Goal: Information Seeking & Learning: Learn about a topic

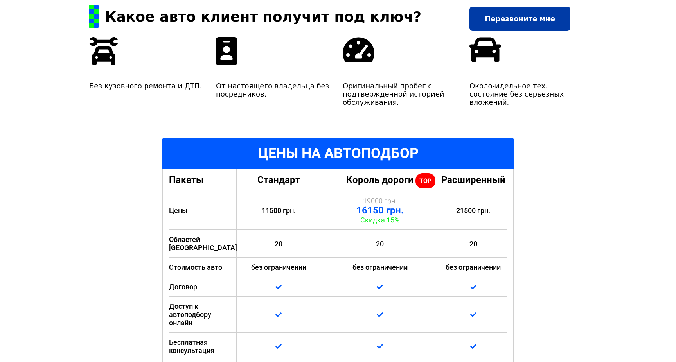
scroll to position [47, 0]
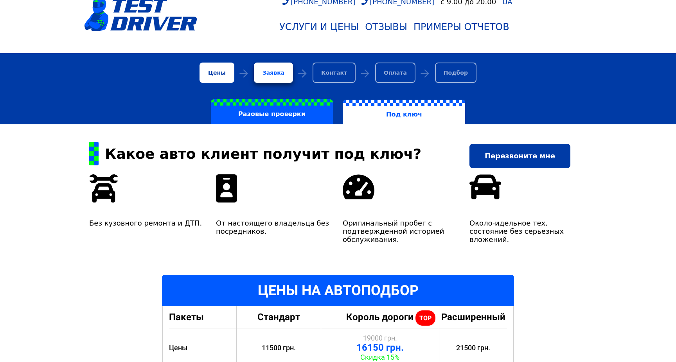
click at [411, 118] on label "Под ключ" at bounding box center [404, 112] width 122 height 25
click at [408, 118] on label "Под ключ" at bounding box center [404, 112] width 122 height 25
click at [304, 119] on label "Разовые проверки" at bounding box center [272, 111] width 122 height 25
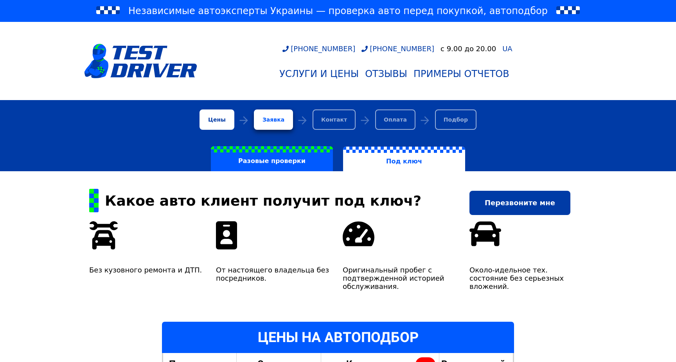
scroll to position [131, 0]
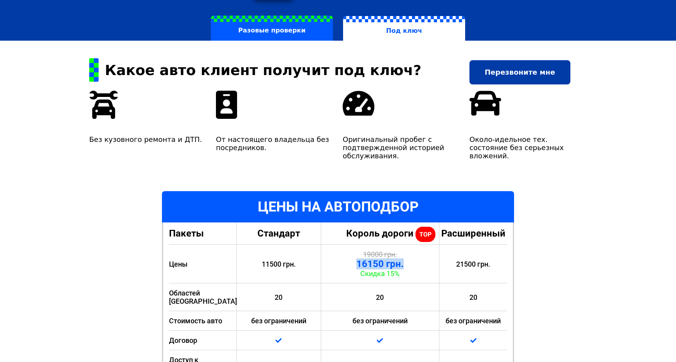
click at [414, 275] on div "19000 грн. 16150 грн. Скидка 15%" at bounding box center [380, 264] width 118 height 39
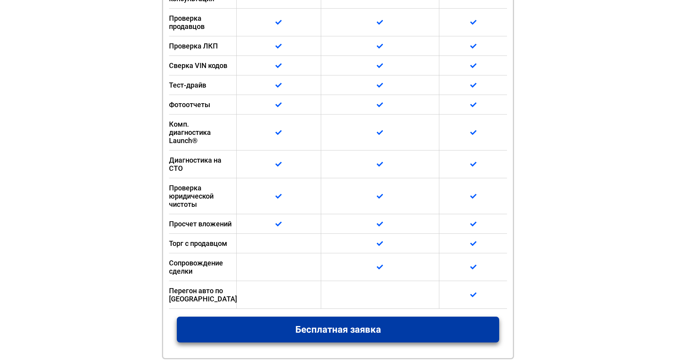
scroll to position [531, 0]
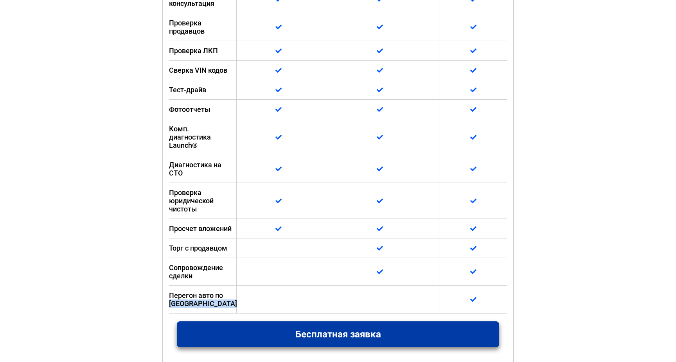
drag, startPoint x: 179, startPoint y: 289, endPoint x: 486, endPoint y: 296, distance: 307.1
click at [486, 296] on div "Перегон авто по [GEOGRAPHIC_DATA]" at bounding box center [338, 300] width 338 height 28
click at [486, 296] on div at bounding box center [473, 300] width 68 height 28
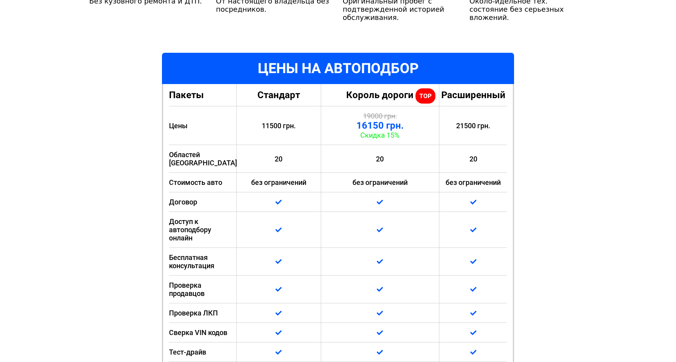
scroll to position [187, 0]
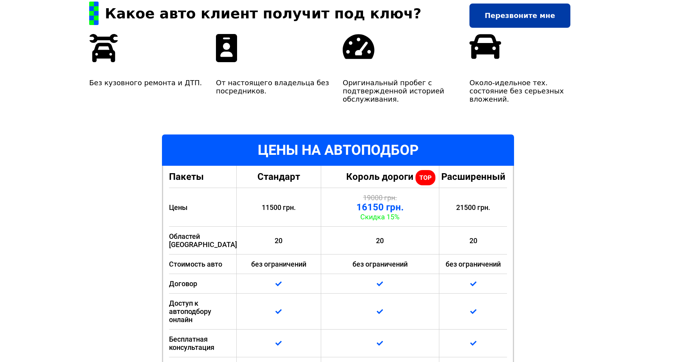
drag, startPoint x: 366, startPoint y: 205, endPoint x: 480, endPoint y: 205, distance: 114.2
click at [480, 205] on div "Цены 11500 грн. 19000 грн. 16150 грн. Скидка 15% 21500 грн." at bounding box center [338, 207] width 338 height 39
click at [480, 205] on div "21500 грн." at bounding box center [473, 207] width 68 height 39
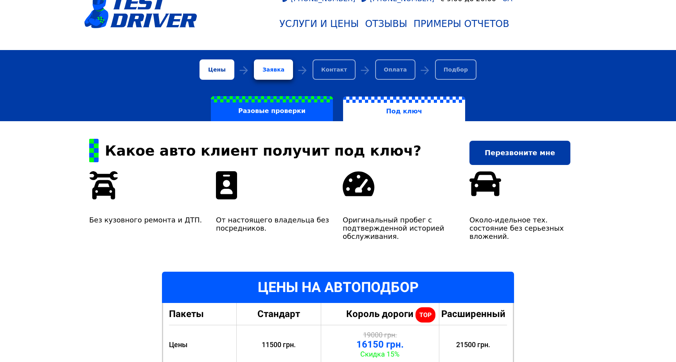
scroll to position [0, 0]
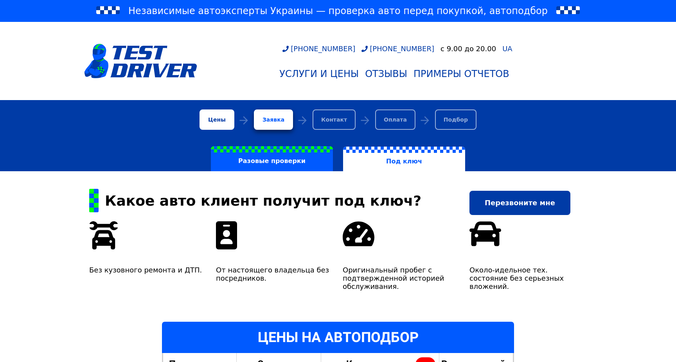
click at [334, 121] on div "Контакт" at bounding box center [333, 119] width 43 height 20
click at [398, 122] on div "Оплата" at bounding box center [395, 119] width 40 height 20
click at [334, 76] on div "Услуги и цены" at bounding box center [318, 73] width 79 height 11
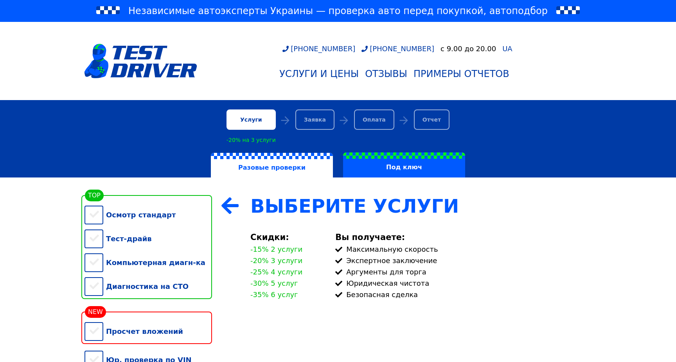
scroll to position [123, 0]
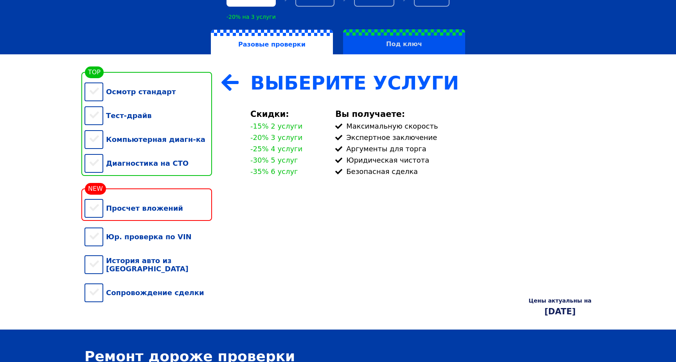
click at [398, 47] on label "Под ключ" at bounding box center [404, 41] width 122 height 25
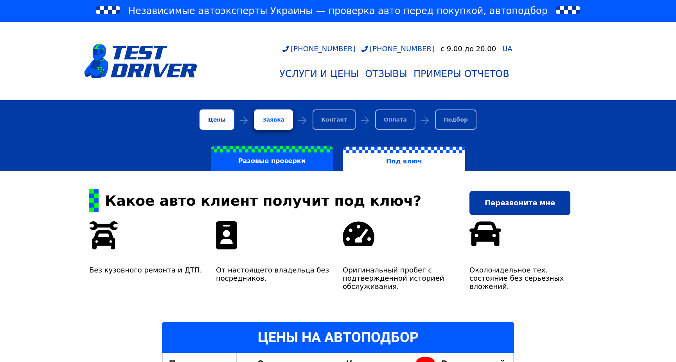
scroll to position [234, 0]
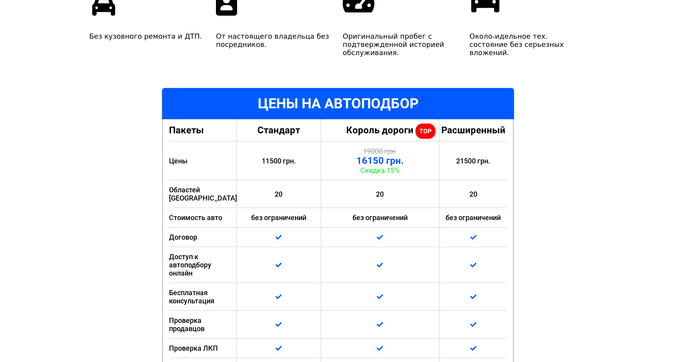
drag, startPoint x: 427, startPoint y: 132, endPoint x: 387, endPoint y: 132, distance: 39.9
click at [387, 132] on span "Король дороги" at bounding box center [379, 130] width 67 height 11
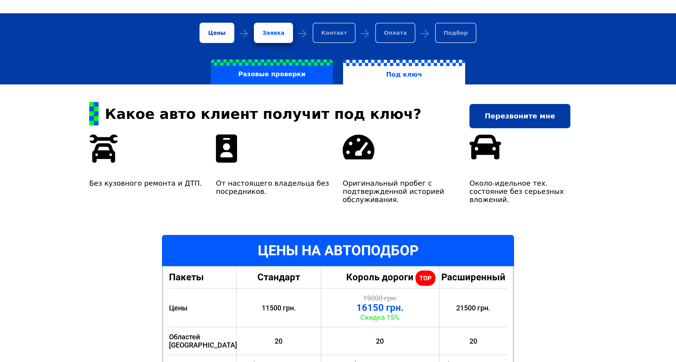
scroll to position [0, 0]
